Goal: Contribute content

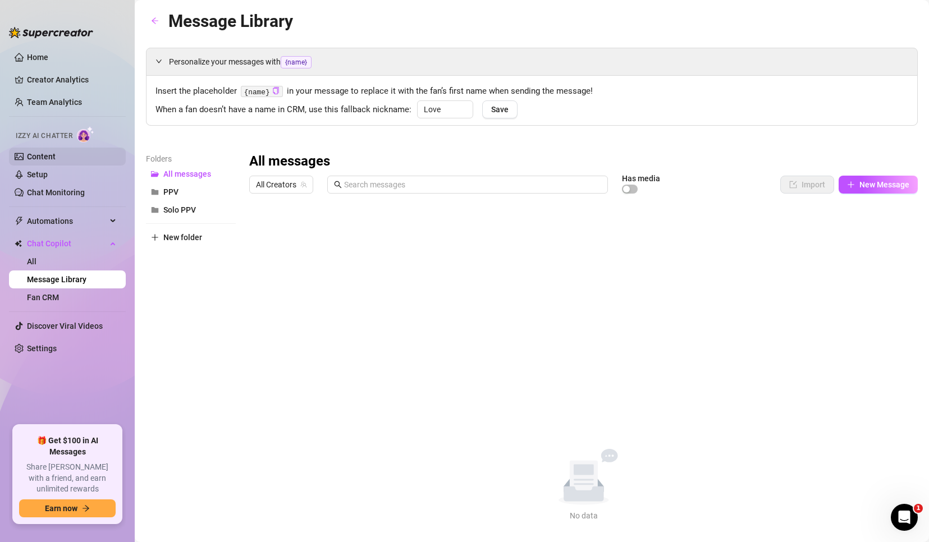
click at [44, 152] on link "Content" at bounding box center [41, 156] width 29 height 9
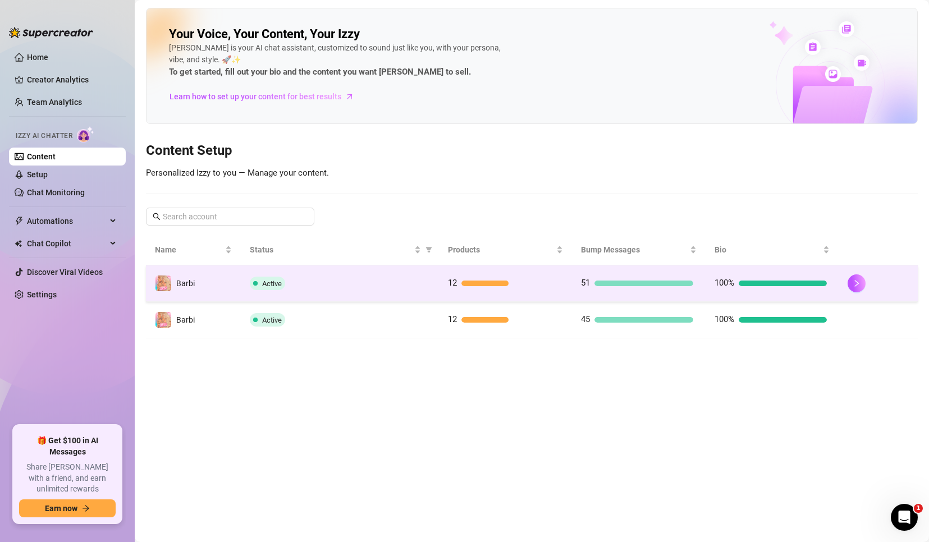
click at [734, 277] on span "100%" at bounding box center [724, 283] width 20 height 13
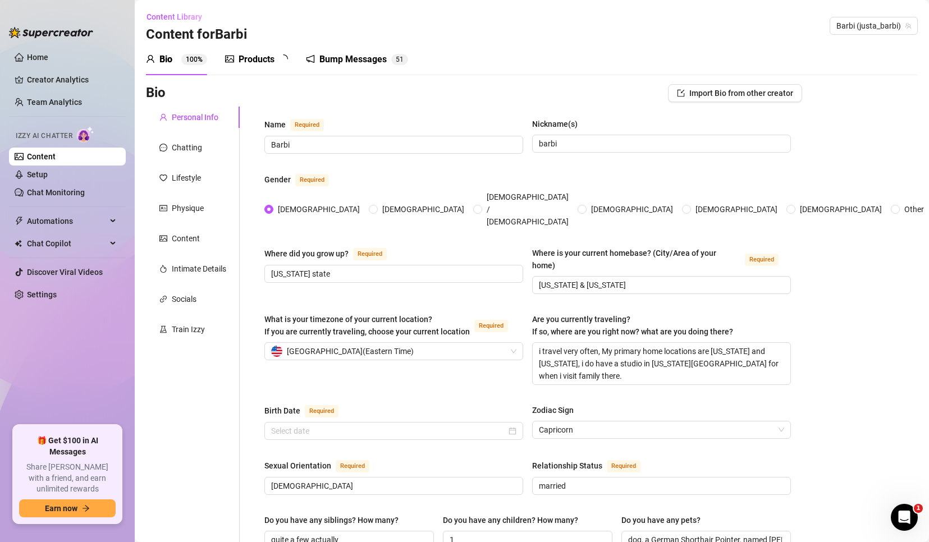
radio input "true"
type input "[DATE]"
click at [250, 55] on div "Products" at bounding box center [257, 59] width 36 height 13
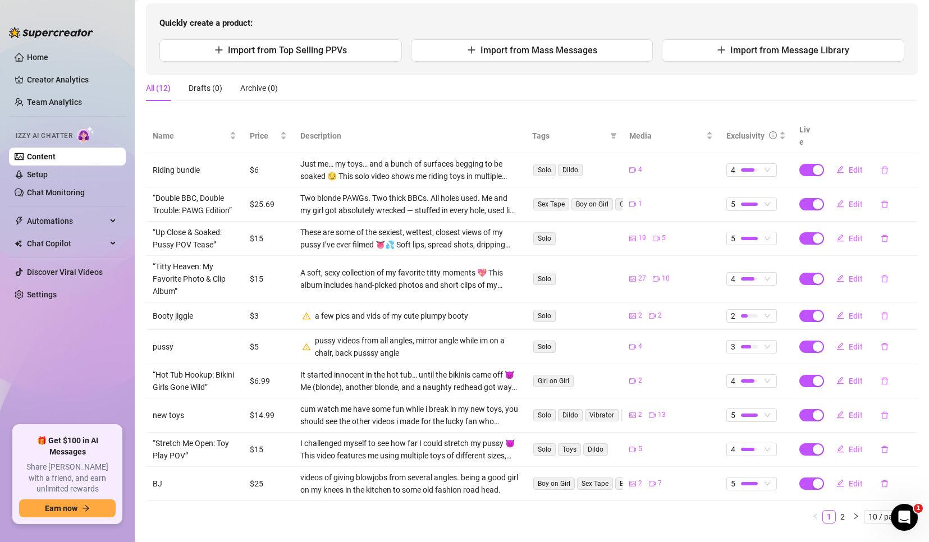
scroll to position [124, 0]
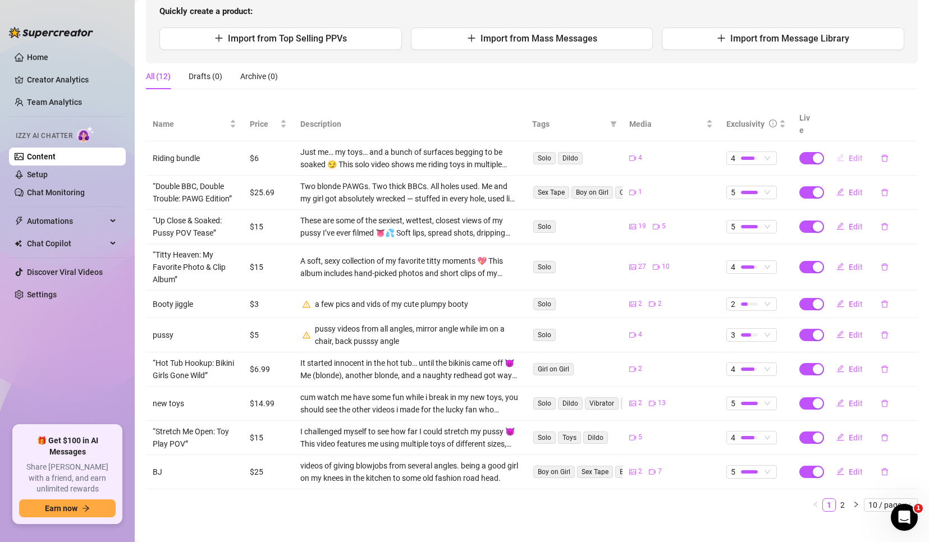
click at [849, 154] on span "Edit" at bounding box center [856, 158] width 14 height 9
type textarea "Ride POV from Every Angle 🍑💦 I rode my toy on every surface I could find… and f…"
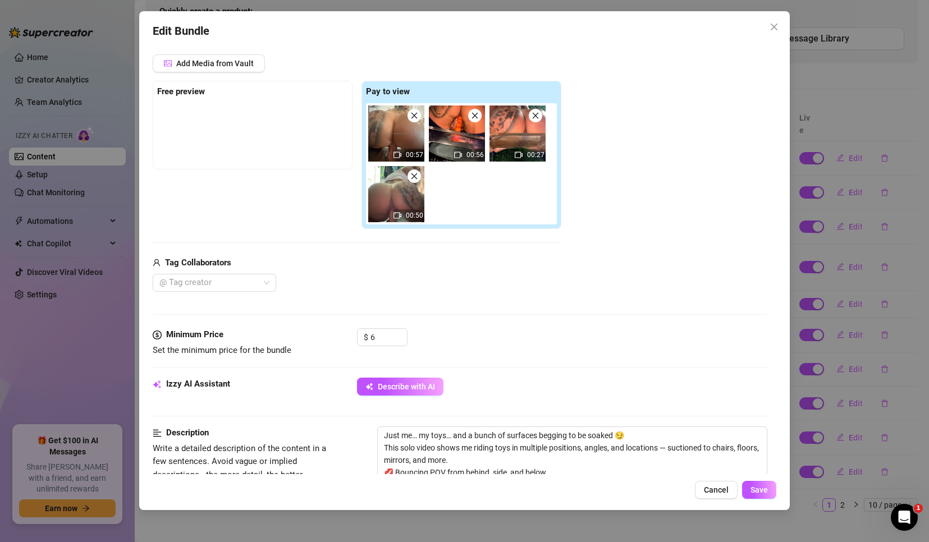
scroll to position [337, 0]
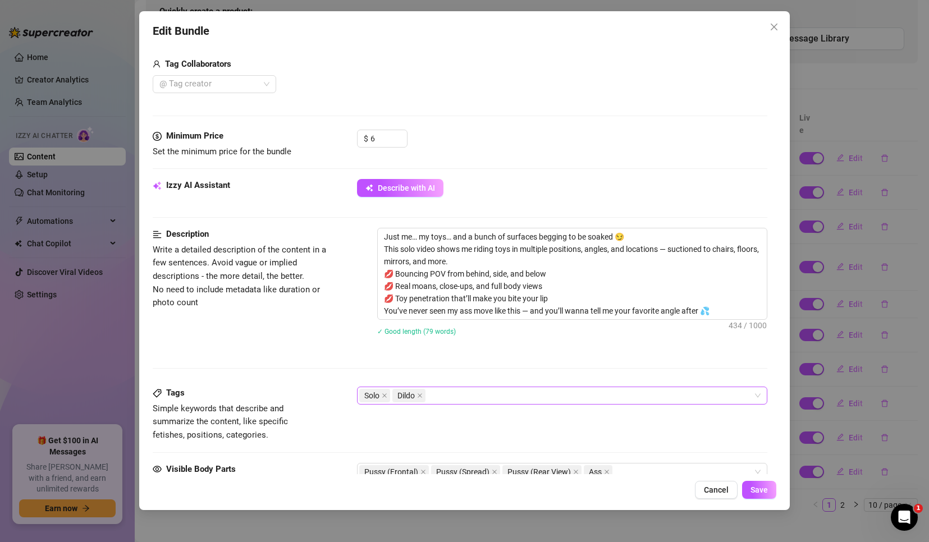
click at [521, 396] on div "Solo Dildo" at bounding box center [556, 396] width 394 height 16
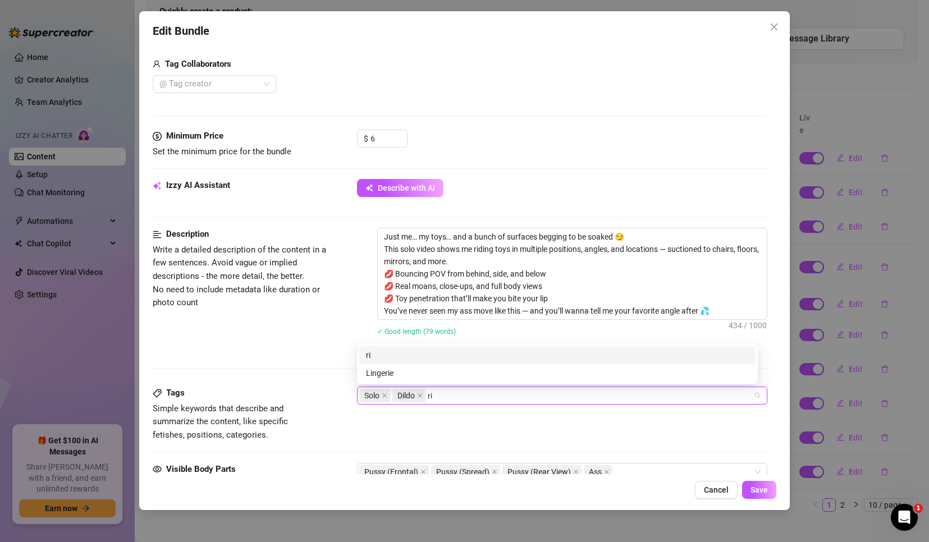
scroll to position [0, 0]
type input "riding"
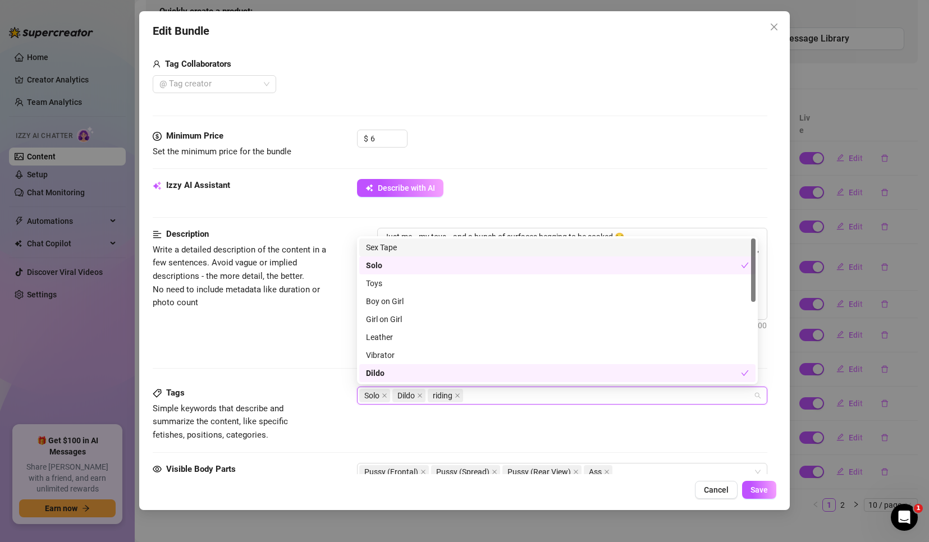
click at [534, 425] on div "Tags Simple keywords that describe and summarize the content, like specific fet…" at bounding box center [460, 414] width 615 height 55
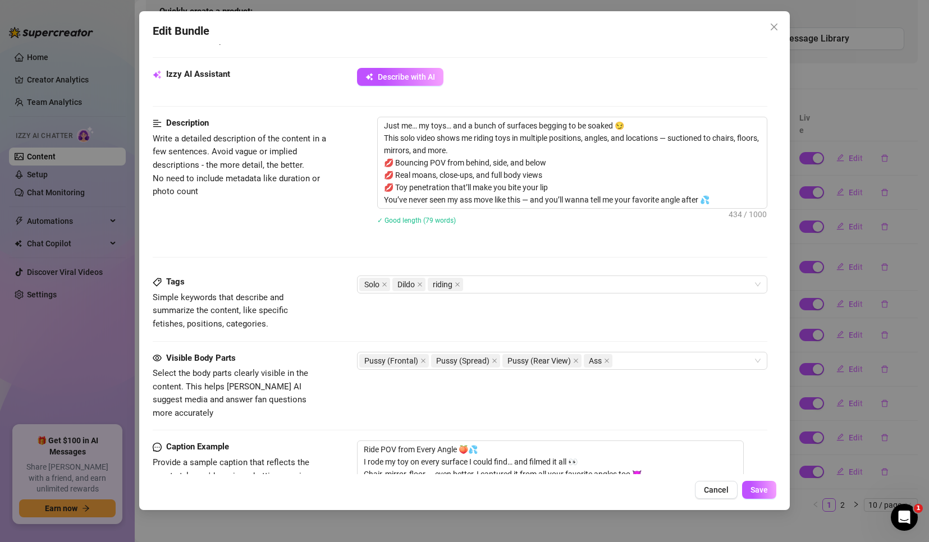
scroll to position [449, 0]
click at [537, 282] on div "Solo Dildo riding" at bounding box center [556, 284] width 394 height 16
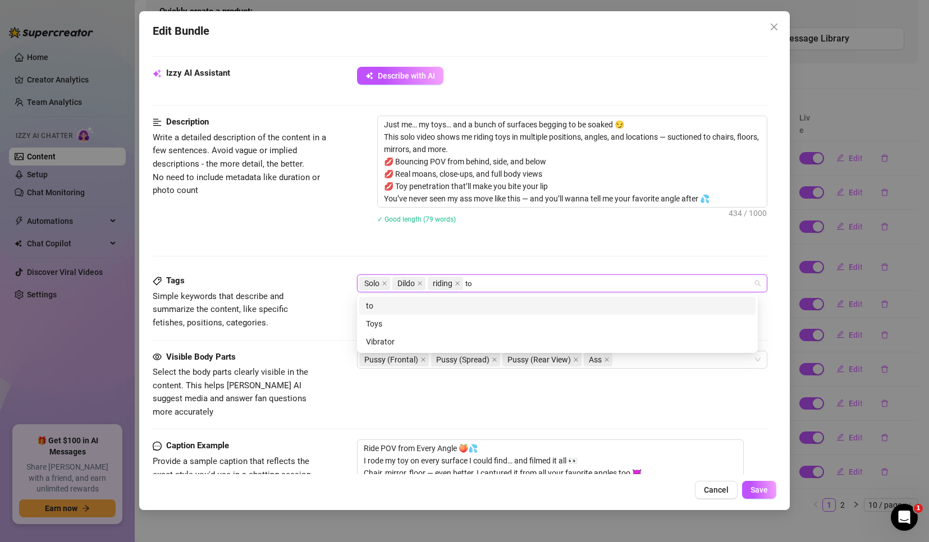
type input "toy"
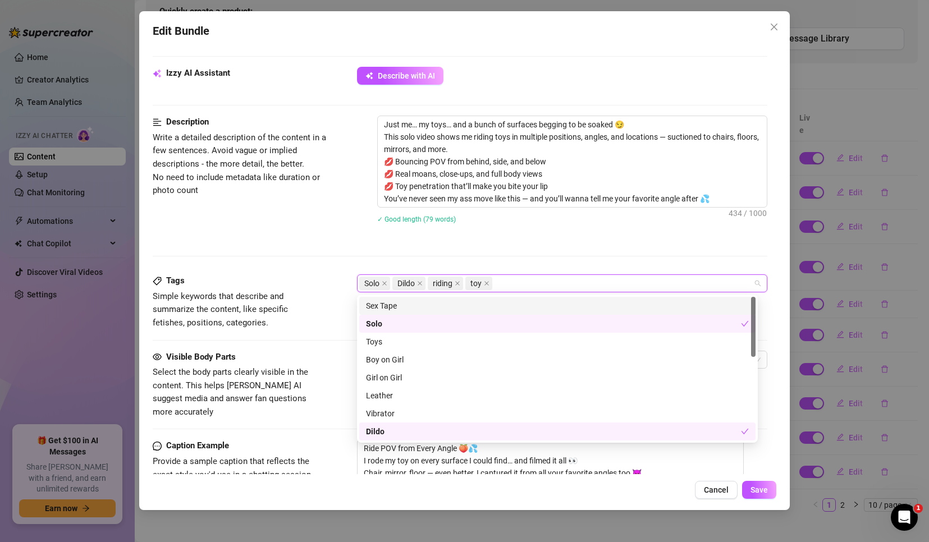
click at [598, 257] on div "Description Write a detailed description of the content in a few sentences. Avo…" at bounding box center [460, 195] width 615 height 159
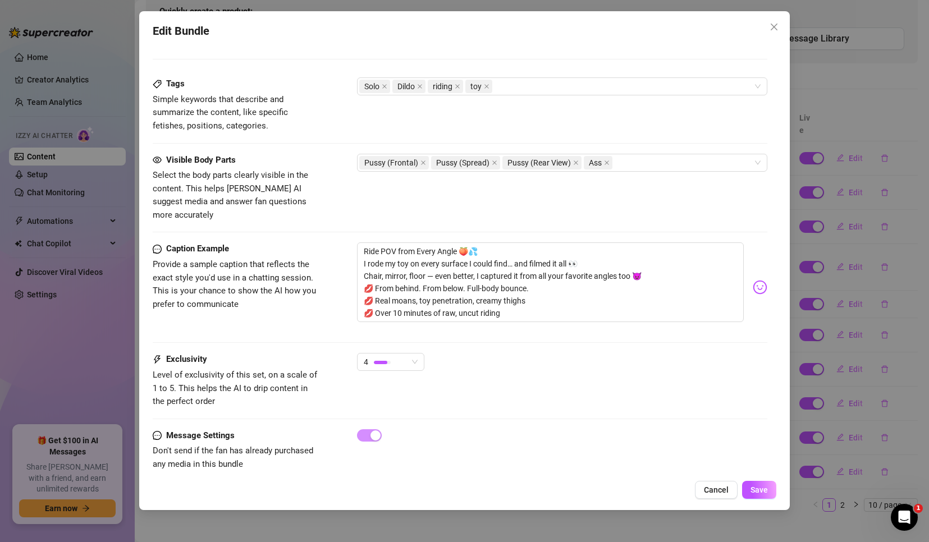
scroll to position [650, 0]
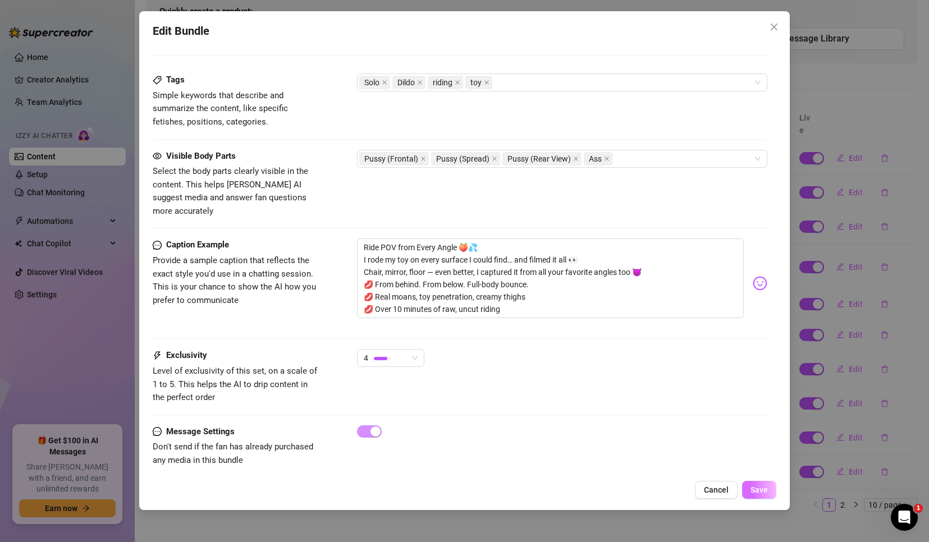
click at [759, 491] on span "Save" at bounding box center [758, 489] width 17 height 9
